Goal: Task Accomplishment & Management: Use online tool/utility

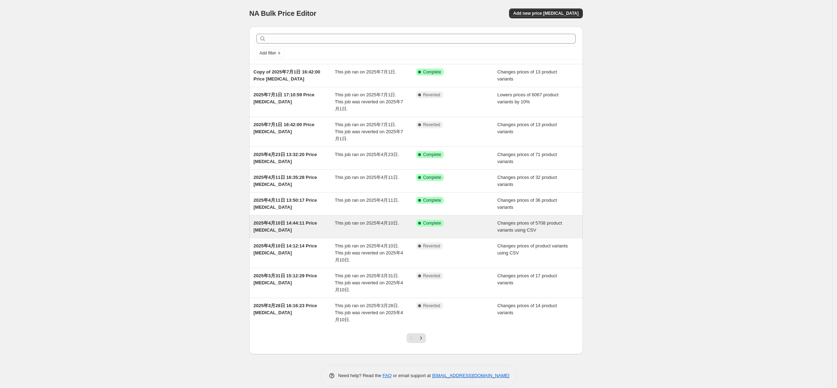
click at [280, 219] on div "2025年4月10日 14:44:11 Price [MEDICAL_DATA]" at bounding box center [293, 226] width 81 height 14
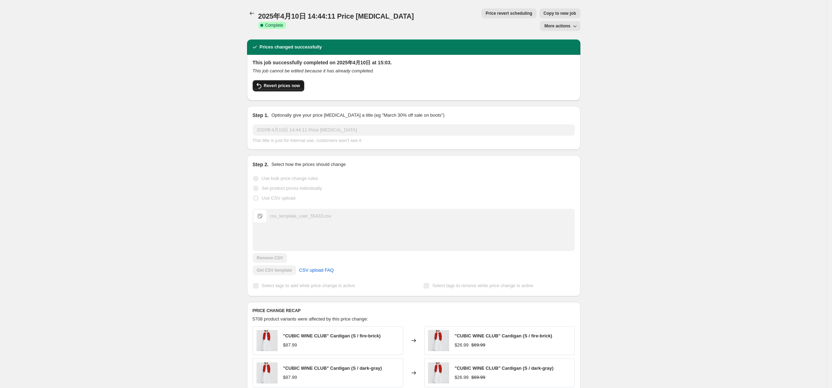
click at [272, 80] on button "Revert prices now" at bounding box center [279, 85] width 52 height 11
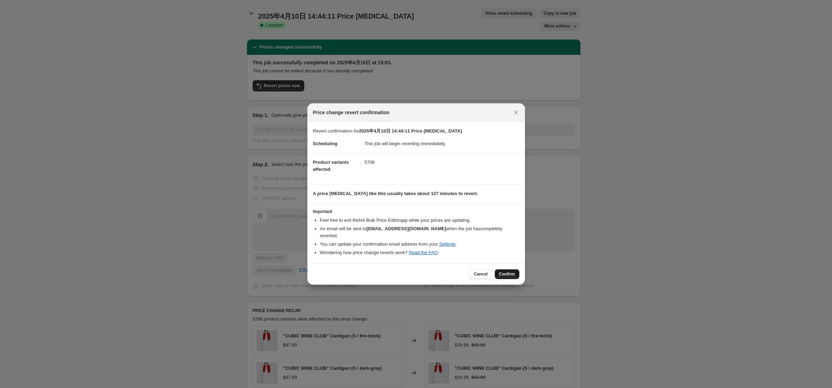
click at [515, 270] on button "Confirm" at bounding box center [507, 274] width 25 height 10
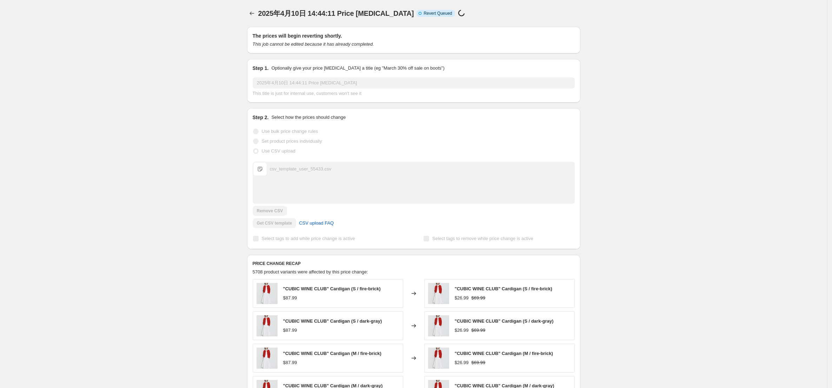
click at [174, 60] on div "2025年4月10日 14:44:11 Price [MEDICAL_DATA]. This page is ready 2025年4月10日 14:44:1…" at bounding box center [413, 277] width 827 height 554
click at [254, 12] on icon "Price change jobs" at bounding box center [252, 13] width 7 height 7
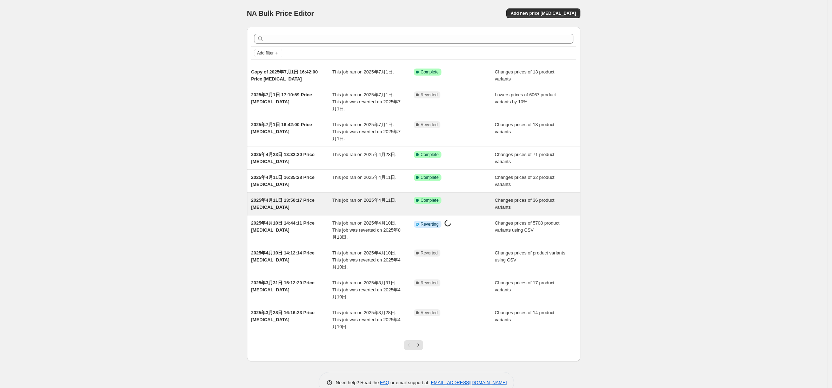
click at [275, 197] on span "2025年4月11日 13:50:17 Price [MEDICAL_DATA]" at bounding box center [283, 203] width 64 height 12
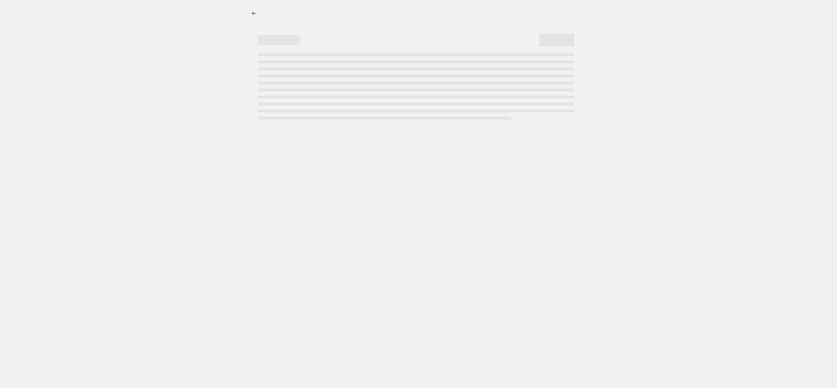
select select "tag"
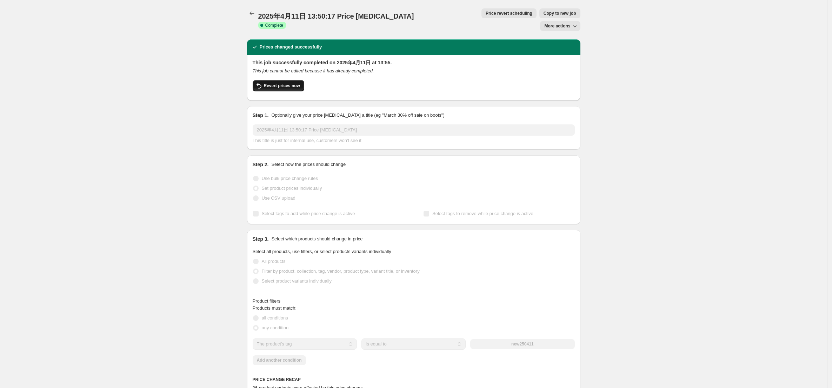
click at [288, 80] on button "Revert prices now" at bounding box center [279, 85] width 52 height 11
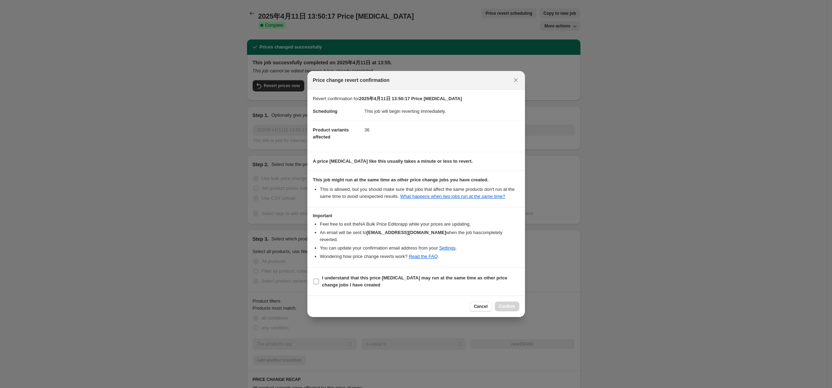
click at [317, 278] on input "I understand that this price [MEDICAL_DATA] may run at the same time as other p…" at bounding box center [316, 281] width 6 height 6
checkbox input "true"
click at [508, 301] on button "Confirm" at bounding box center [507, 306] width 25 height 10
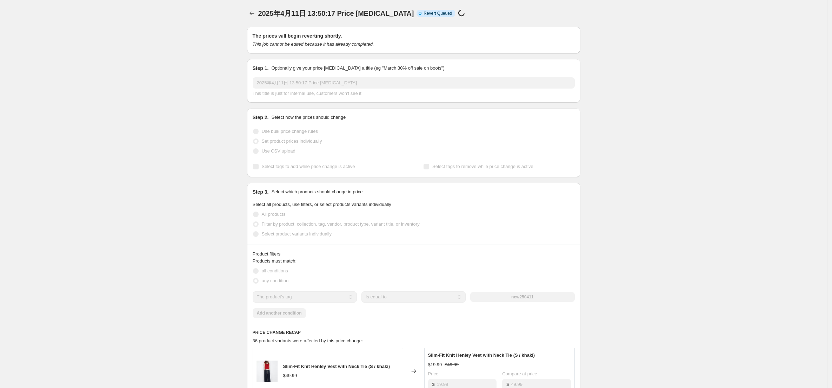
drag, startPoint x: 149, startPoint y: 76, endPoint x: 188, endPoint y: 52, distance: 45.9
click at [155, 72] on div "2025年4月11日 13:50:17 Price [MEDICAL_DATA]. This page is ready 2025年4月11日 13:50:1…" at bounding box center [413, 278] width 827 height 557
click at [256, 11] on icon "Price change jobs" at bounding box center [252, 13] width 7 height 7
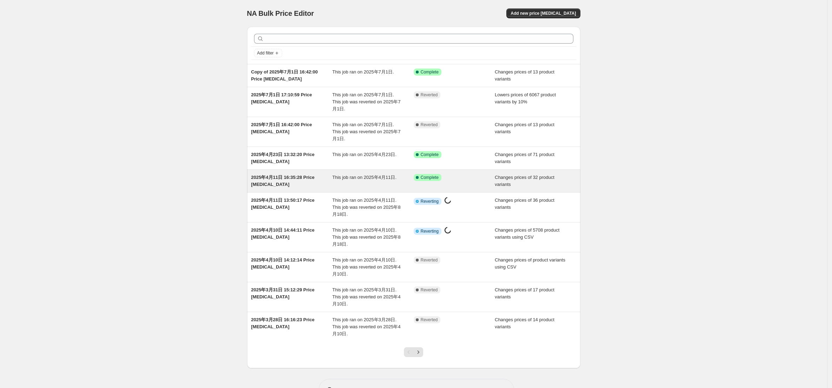
click at [273, 174] on span "2025年4月11日 16:35:28 Price [MEDICAL_DATA]" at bounding box center [283, 180] width 64 height 12
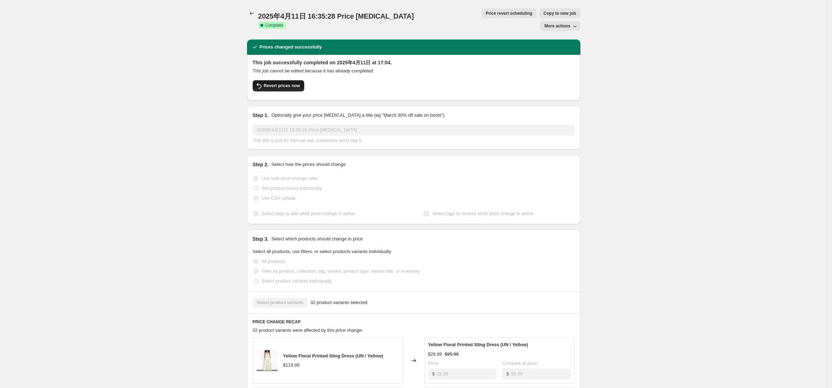
click at [279, 83] on span "Revert prices now" at bounding box center [282, 86] width 36 height 6
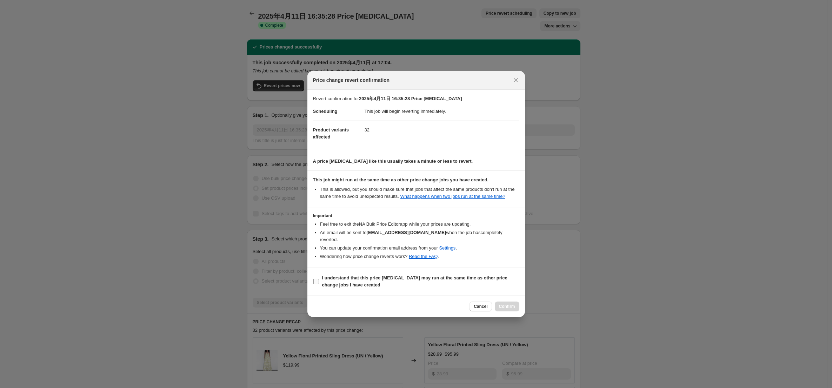
click at [322, 276] on label "I understand that this price [MEDICAL_DATA] may run at the same time as other p…" at bounding box center [416, 281] width 206 height 17
click at [319, 278] on input "I understand that this price [MEDICAL_DATA] may run at the same time as other p…" at bounding box center [316, 281] width 6 height 6
checkbox input "true"
drag, startPoint x: 514, startPoint y: 299, endPoint x: 519, endPoint y: 310, distance: 11.6
click at [515, 303] on span "Confirm" at bounding box center [507, 306] width 16 height 6
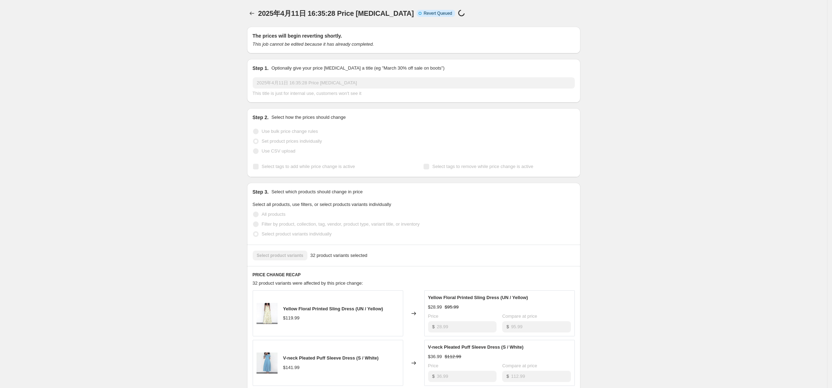
click at [167, 100] on div "2025年4月11日 16:35:28 Price [MEDICAL_DATA]. This page is ready 2025年4月11日 16:35:2…" at bounding box center [413, 324] width 827 height 648
click at [255, 13] on icon "Price change jobs" at bounding box center [252, 13] width 7 height 7
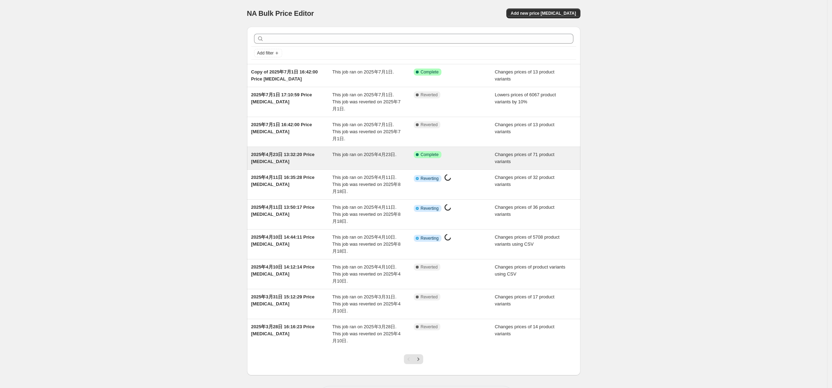
click at [289, 152] on span "2025年4月23日 13:32:20 Price [MEDICAL_DATA]" at bounding box center [283, 158] width 64 height 12
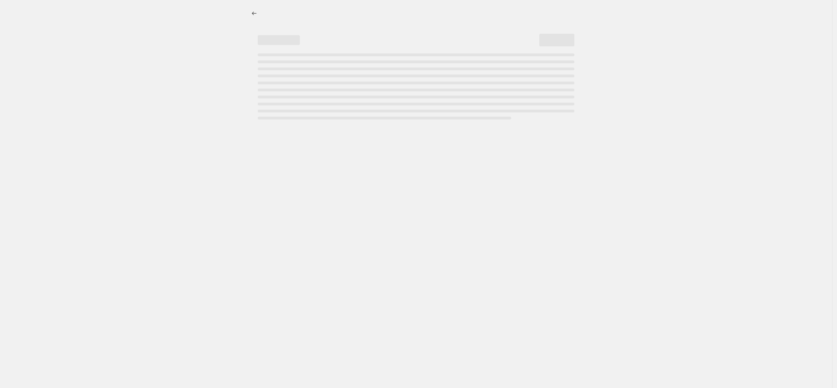
select select "tag"
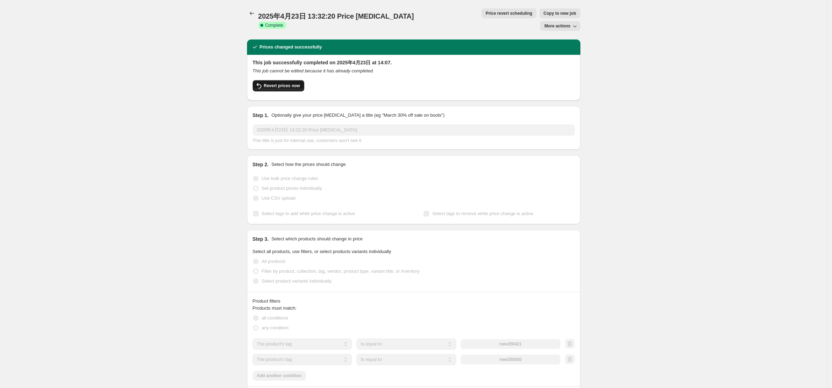
click at [277, 83] on span "Revert prices now" at bounding box center [282, 86] width 36 height 6
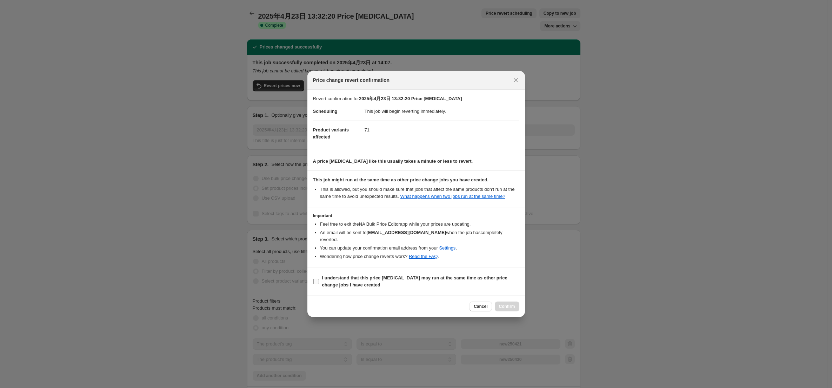
click at [328, 277] on b "I understand that this price [MEDICAL_DATA] may run at the same time as other p…" at bounding box center [414, 281] width 185 height 12
click at [319, 278] on input "I understand that this price [MEDICAL_DATA] may run at the same time as other p…" at bounding box center [316, 281] width 6 height 6
checkbox input "true"
click at [509, 304] on span "Confirm" at bounding box center [507, 306] width 16 height 6
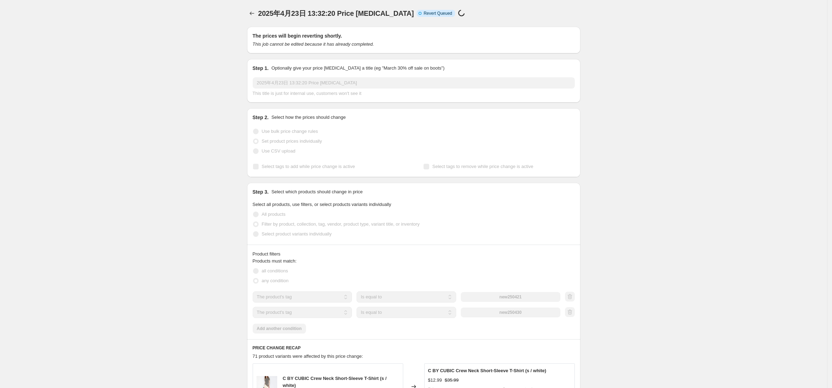
click at [57, 173] on div "2025年4月23日 13:32:20 Price [MEDICAL_DATA]. This page is ready 2025年4月23日 13:32:2…" at bounding box center [413, 364] width 827 height 728
click at [254, 12] on icon "Price change jobs" at bounding box center [252, 13] width 7 height 7
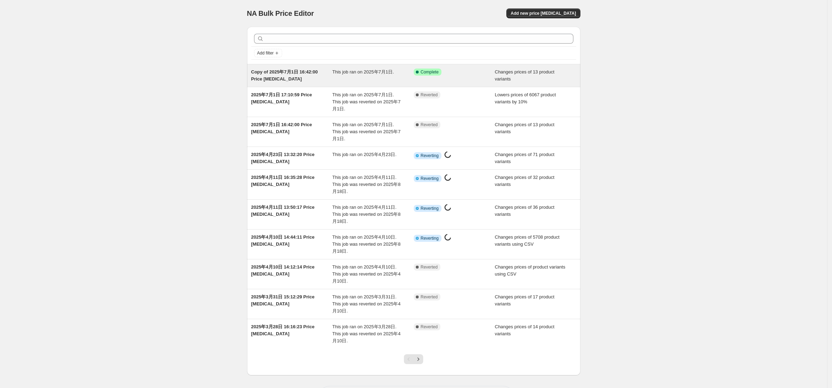
click at [294, 73] on span "Copy of 2025年7月1日 16:42:00 Price [MEDICAL_DATA]" at bounding box center [284, 75] width 67 height 12
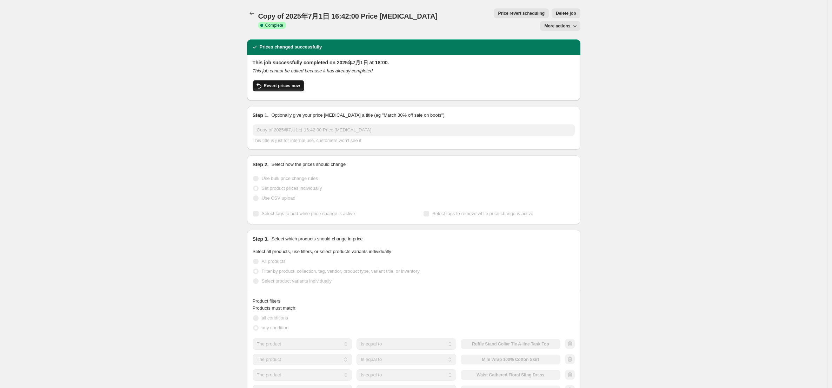
click at [282, 83] on span "Revert prices now" at bounding box center [282, 86] width 36 height 6
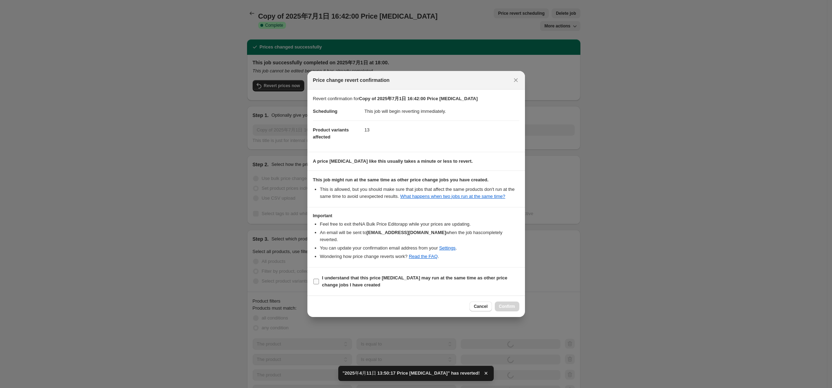
click at [330, 275] on b "I understand that this price [MEDICAL_DATA] may run at the same time as other p…" at bounding box center [414, 281] width 185 height 12
click at [320, 283] on label "I understand that this price [MEDICAL_DATA] may run at the same time as other p…" at bounding box center [416, 281] width 206 height 17
click at [319, 283] on input "I understand that this price [MEDICAL_DATA] may run at the same time as other p…" at bounding box center [316, 281] width 6 height 6
checkbox input "true"
click at [506, 304] on span "Confirm" at bounding box center [507, 306] width 16 height 6
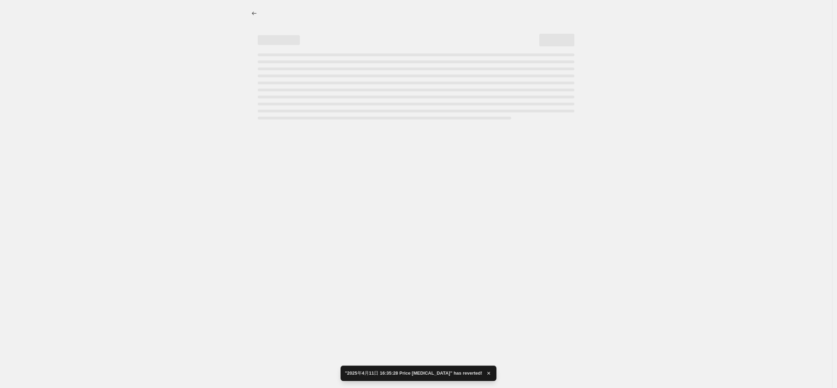
click at [171, 188] on div at bounding box center [416, 194] width 832 height 388
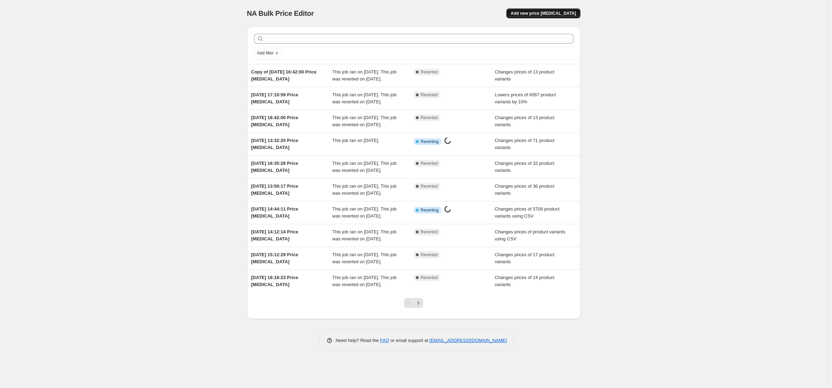
click at [567, 11] on span "Add new price [MEDICAL_DATA]" at bounding box center [543, 14] width 65 height 6
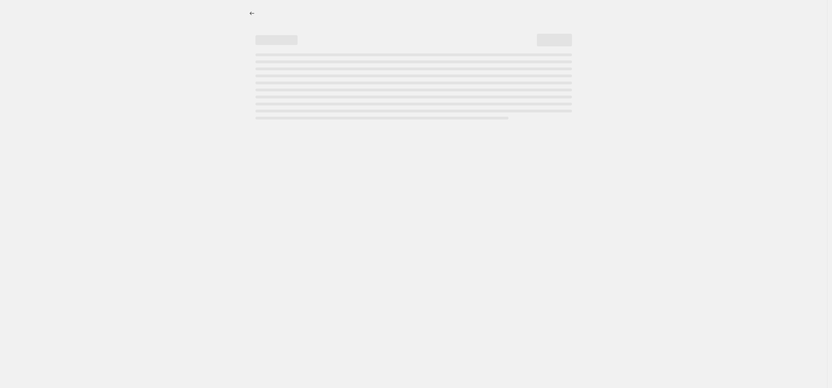
select select "percentage"
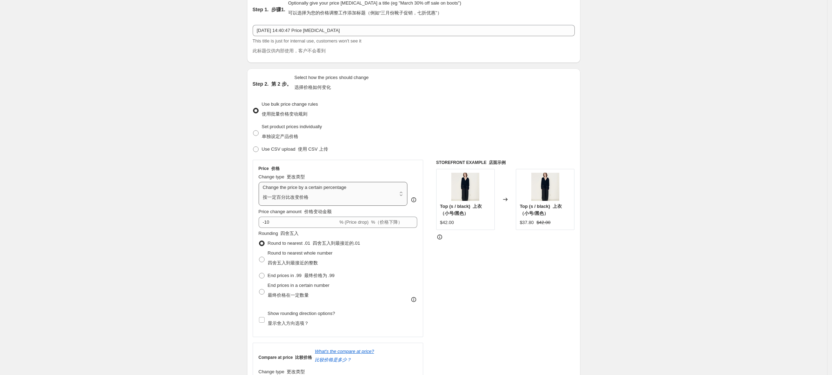
scroll to position [93, 0]
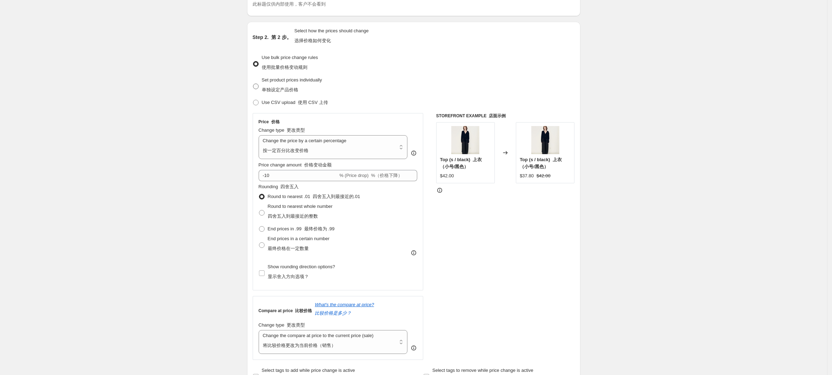
click at [278, 86] on font "单独设定产品价格" at bounding box center [280, 89] width 37 height 7
click at [253, 84] on input "Set product prices individually 单独设定产品价格" at bounding box center [253, 84] width 0 height 0
radio input "true"
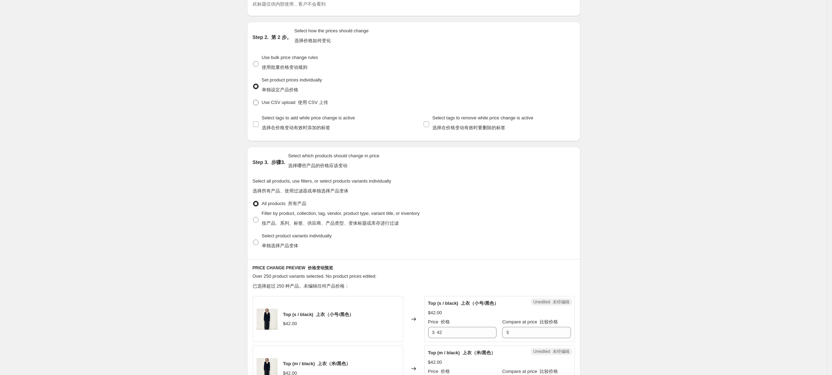
click at [278, 103] on span "Use CSV upload 使用 CSV 上传" at bounding box center [295, 102] width 66 height 5
click at [253, 100] on input "Use CSV upload 使用 CSV 上传" at bounding box center [253, 100] width 0 height 0
radio input "true"
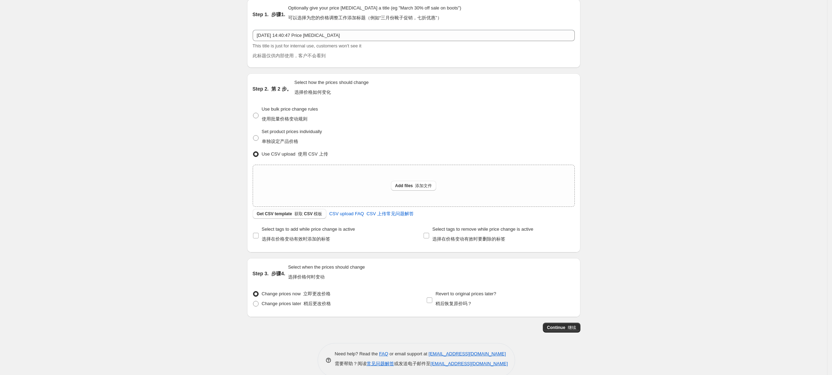
scroll to position [54, 0]
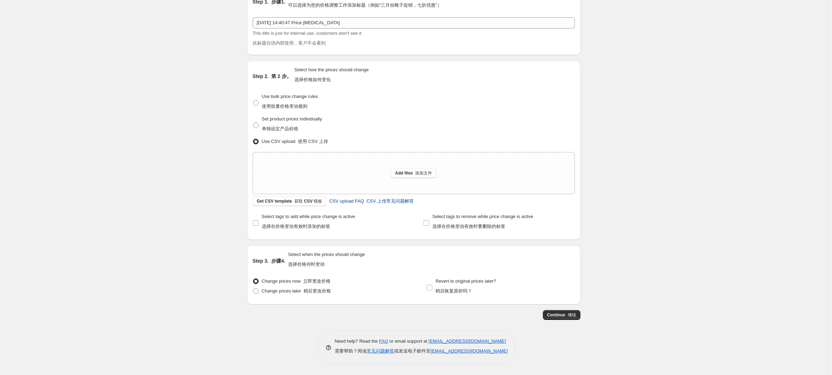
click at [360, 203] on span "CSV upload FAQ CSV 上传常见问题解答" at bounding box center [371, 201] width 85 height 7
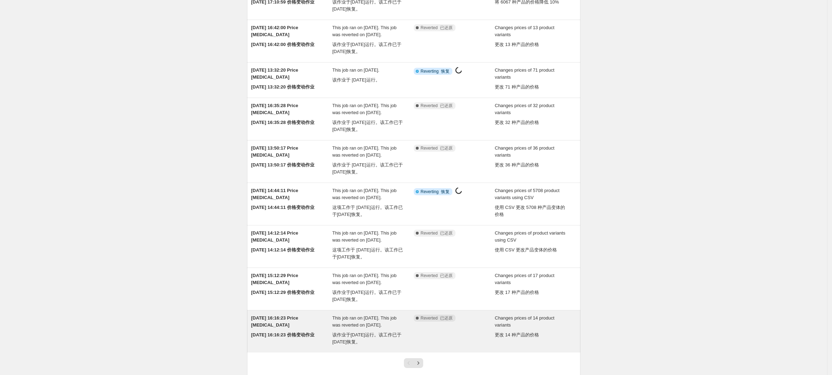
scroll to position [257, 0]
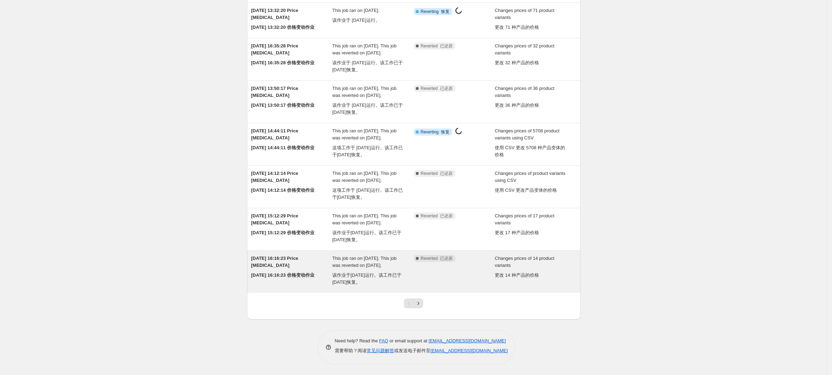
click at [286, 273] on div "2025年3月28日 16:16:23 Price change job 2025年3月28日 16:16:23 价格变动作业" at bounding box center [291, 272] width 81 height 34
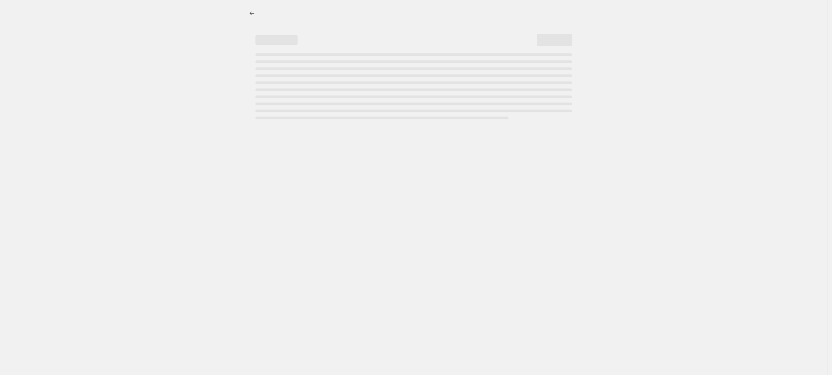
select select "tag"
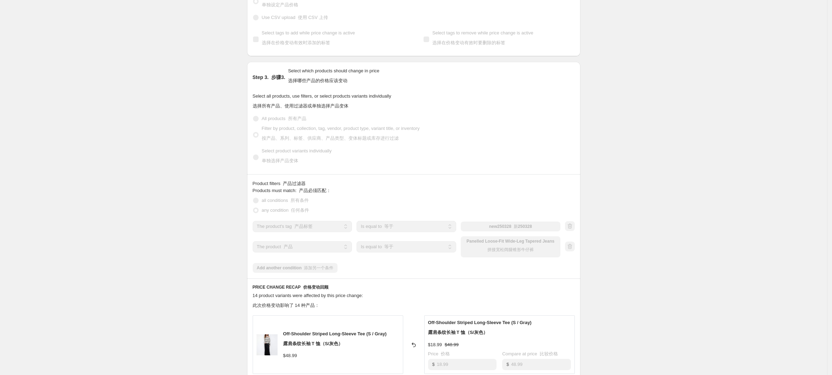
scroll to position [169, 0]
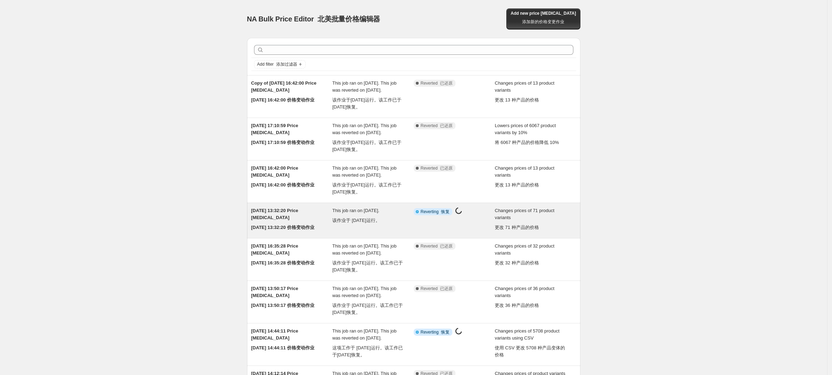
scroll to position [187, 0]
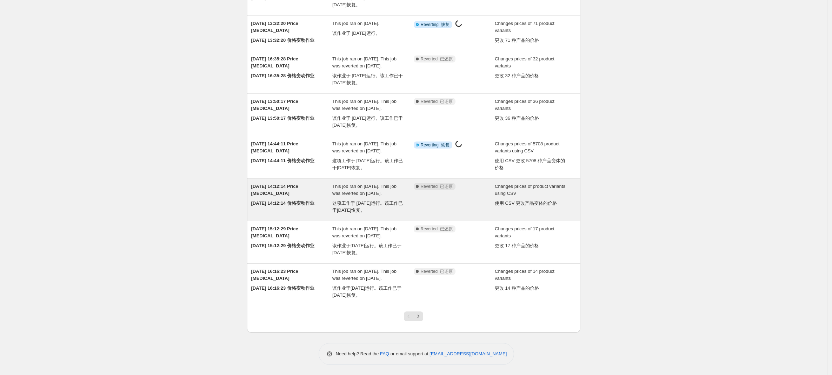
click at [274, 206] on font "2025年4月10日 14:12:14 价格变动作业" at bounding box center [282, 202] width 63 height 5
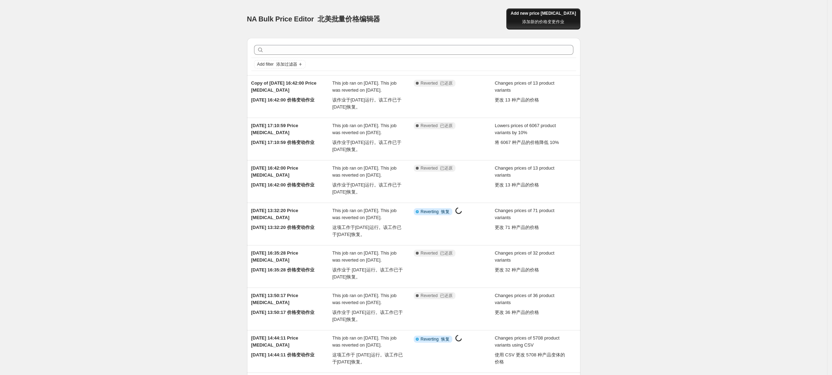
click at [565, 15] on span "Add new price change job 添加新的价格变更作业" at bounding box center [543, 19] width 65 height 17
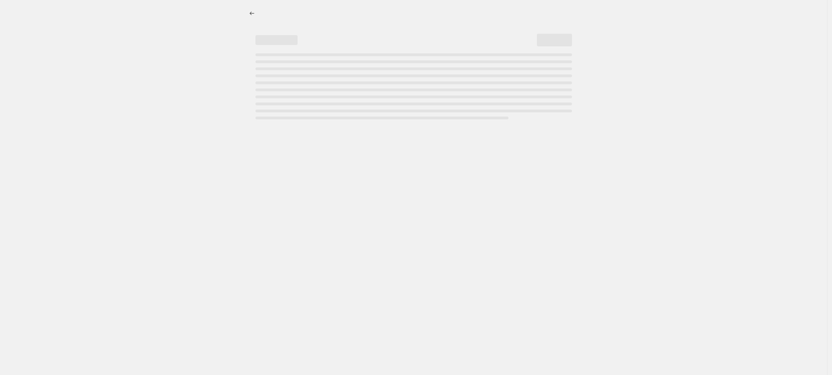
select select "percentage"
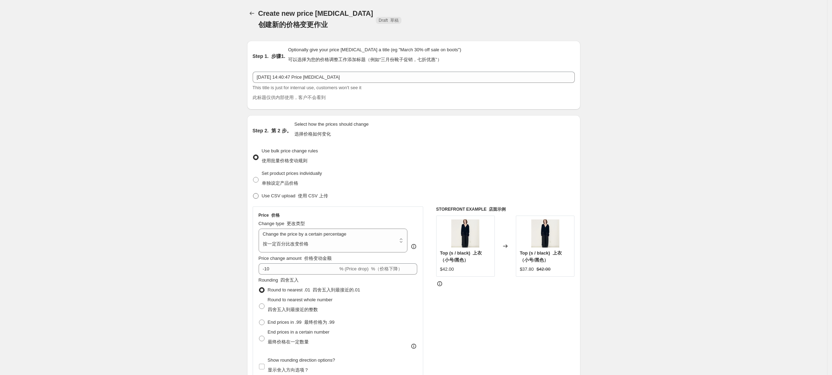
click at [289, 198] on span "Use CSV upload 使用 CSV 上传" at bounding box center [295, 195] width 66 height 5
click at [253, 193] on input "Use CSV upload 使用 CSV 上传" at bounding box center [253, 193] width 0 height 0
radio input "true"
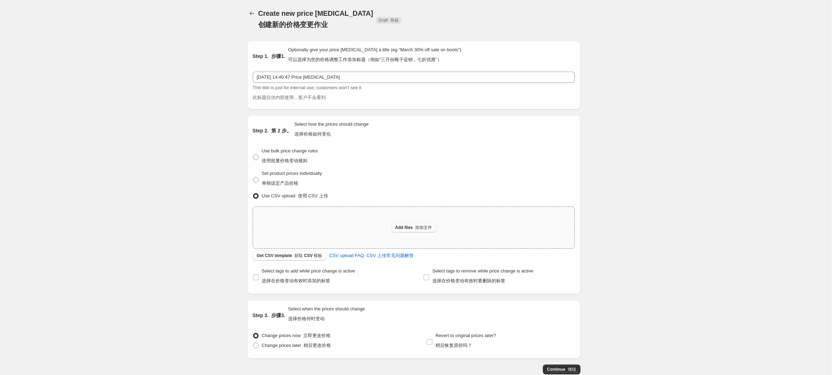
click at [411, 230] on span "Add files 添加文件" at bounding box center [413, 228] width 37 height 6
click at [304, 259] on button "Get CSV template 获取 CSV 模板" at bounding box center [290, 256] width 74 height 10
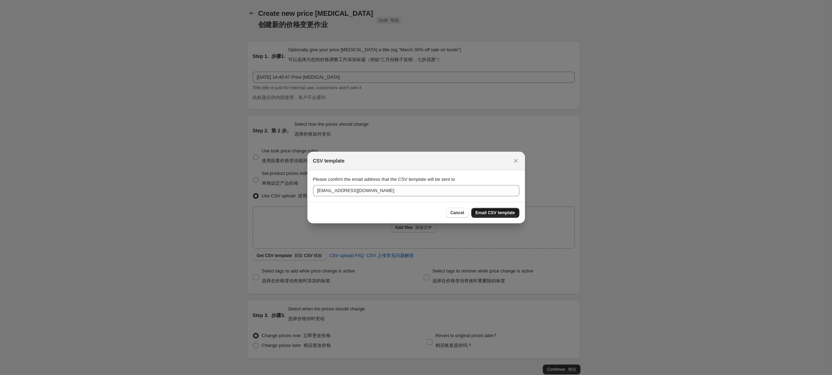
click at [485, 211] on span "Email CSV template" at bounding box center [496, 213] width 40 height 6
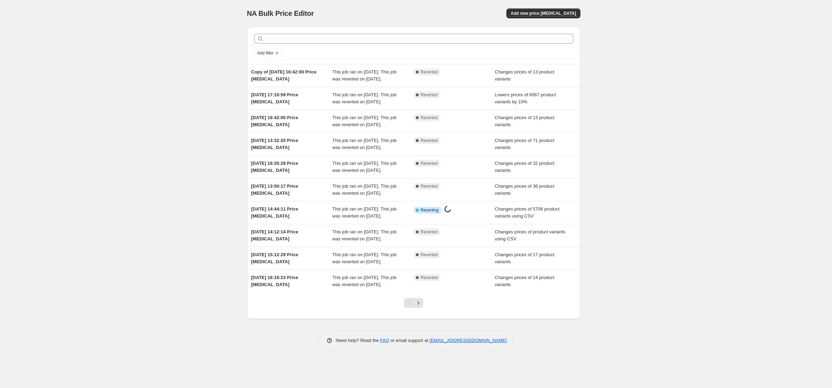
click at [159, 198] on div "NA Bulk Price Editor. This page is ready NA Bulk Price Editor Add new price cha…" at bounding box center [413, 194] width 827 height 388
click at [112, 101] on div "NA Bulk Price Editor. This page is ready NA Bulk Price Editor Add new price cha…" at bounding box center [413, 194] width 827 height 388
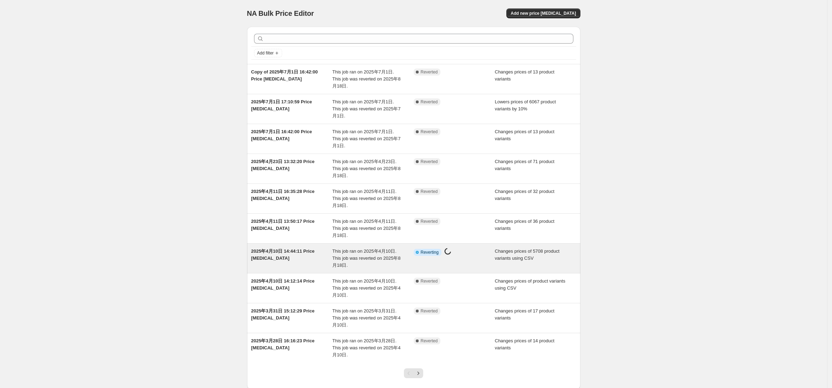
click at [287, 247] on div "2025年4月10日 14:44:11 Price [MEDICAL_DATA]" at bounding box center [291, 257] width 81 height 21
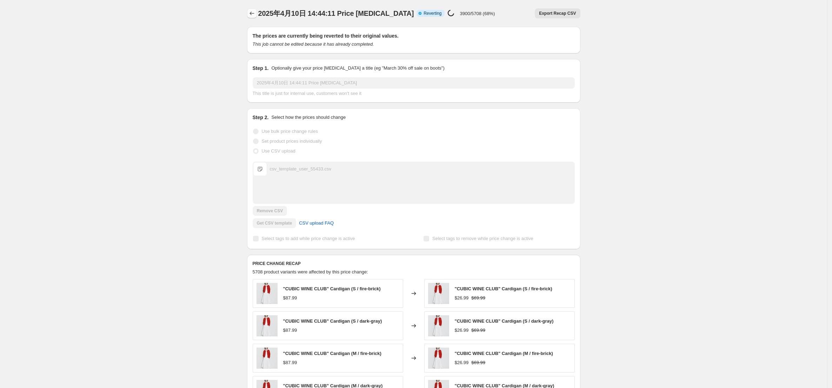
click at [252, 10] on icon "Price change jobs" at bounding box center [252, 13] width 7 height 7
